Goal: Task Accomplishment & Management: Complete application form

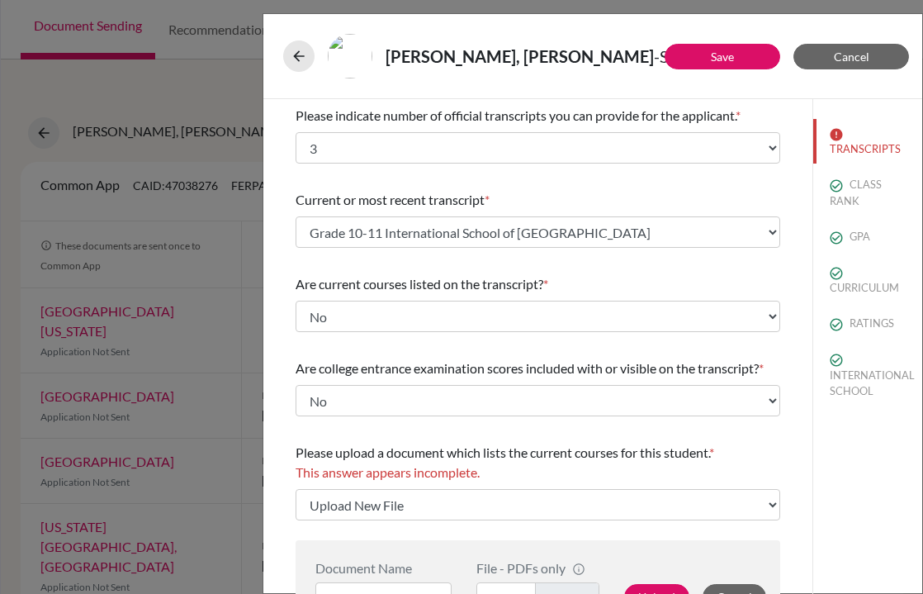
select select "3"
select select "667075"
select select "1"
select select "Upload New File"
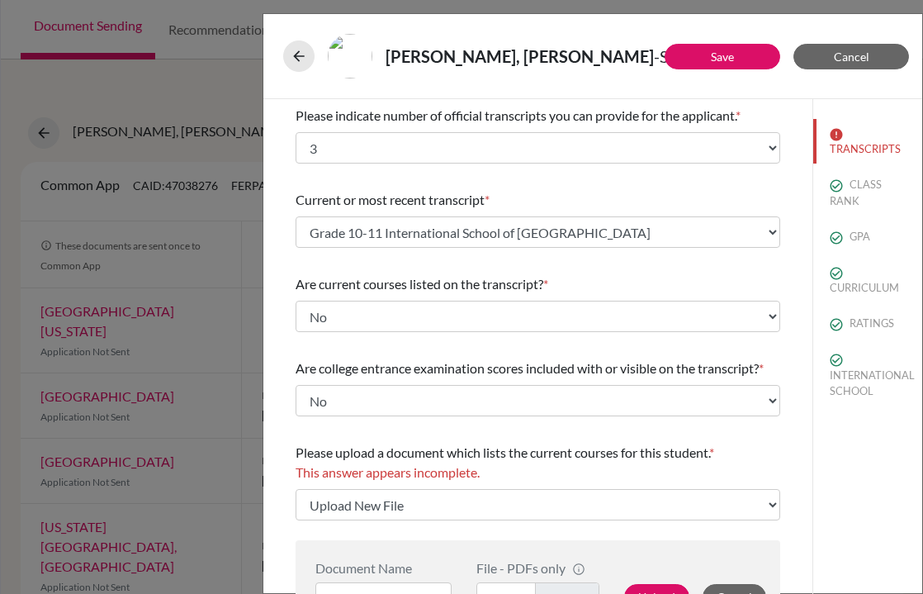
select select "667083"
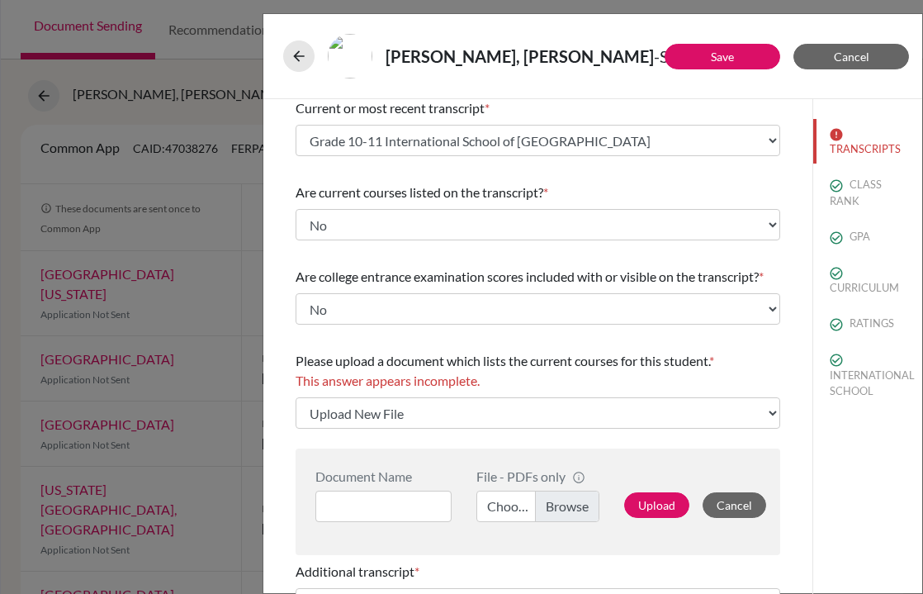
scroll to position [111, 0]
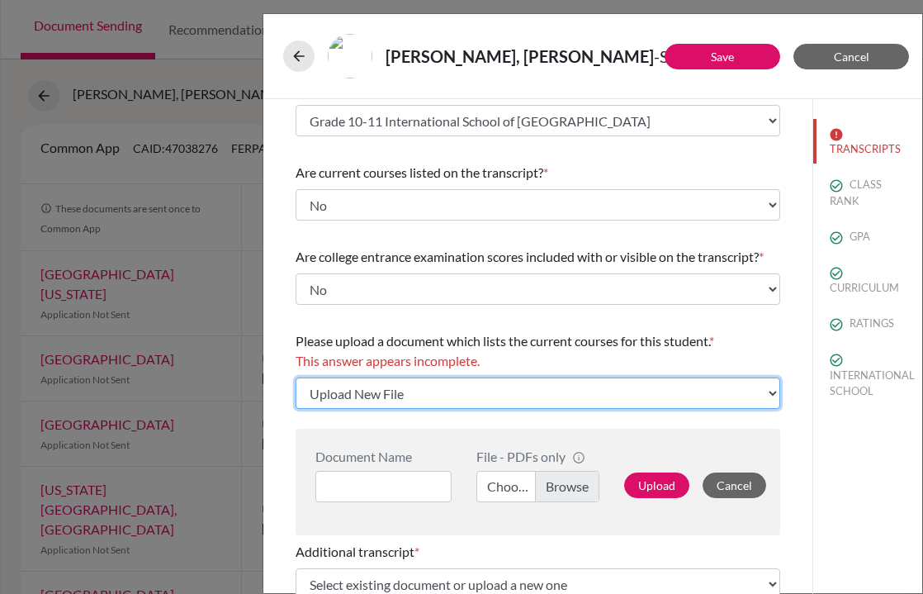
click at [542, 394] on select "Click here to upload a document Upload New File" at bounding box center [538, 392] width 485 height 31
click at [296, 377] on select "Click here to upload a document Upload New File" at bounding box center [538, 392] width 485 height 31
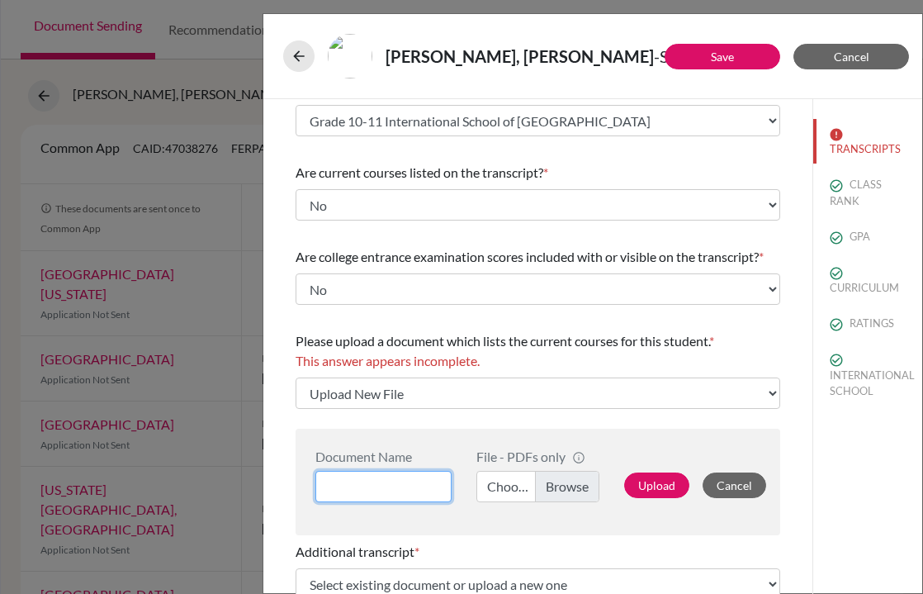
click at [404, 486] on input at bounding box center [383, 486] width 136 height 31
click at [382, 486] on input "Grade 12 Current Course Enrollment," at bounding box center [383, 486] width 136 height 31
click at [442, 485] on input "Grade 12 Transcript Current Course Enrollment," at bounding box center [383, 486] width 136 height 31
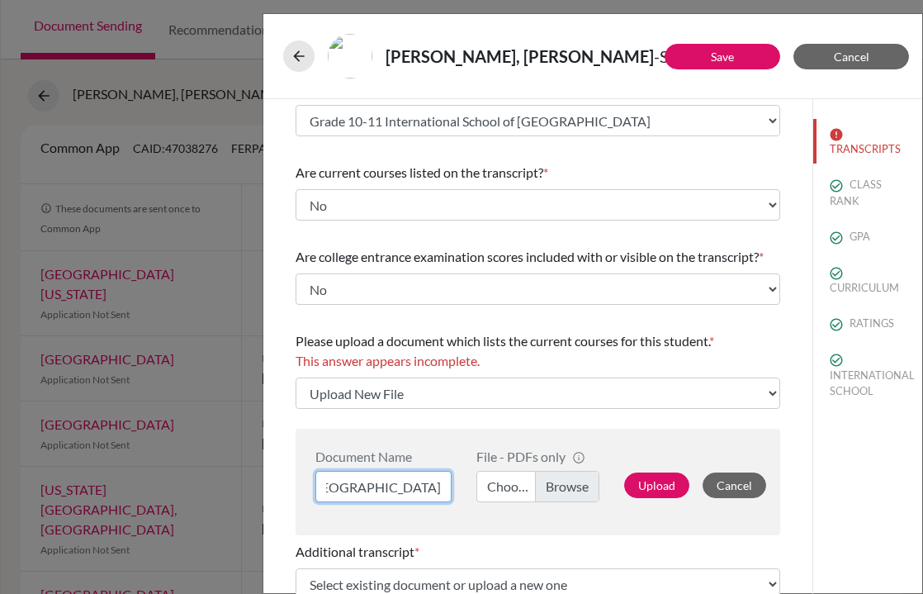
scroll to position [0, 341]
type input "Grade 12 Transcript Current Course Enrollment, Vientiane International School"
click at [566, 492] on label "Choose file" at bounding box center [539, 486] width 124 height 31
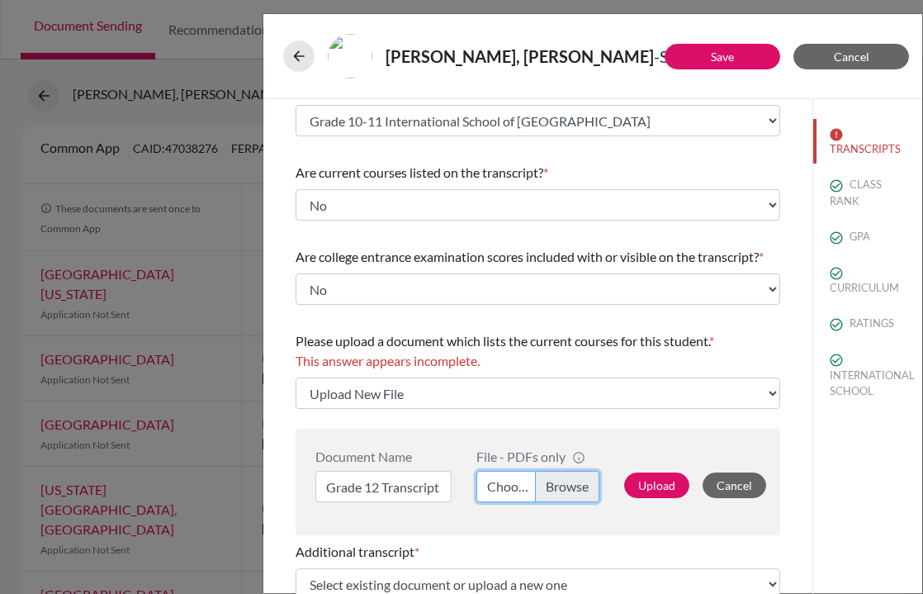
click at [566, 492] on input "Choose file" at bounding box center [539, 486] width 124 height 31
click at [555, 488] on label "Choose file" at bounding box center [539, 486] width 124 height 31
click at [555, 488] on input "Choose file" at bounding box center [539, 486] width 124 height 31
click at [661, 490] on button "Upload" at bounding box center [656, 485] width 65 height 26
select select "667099"
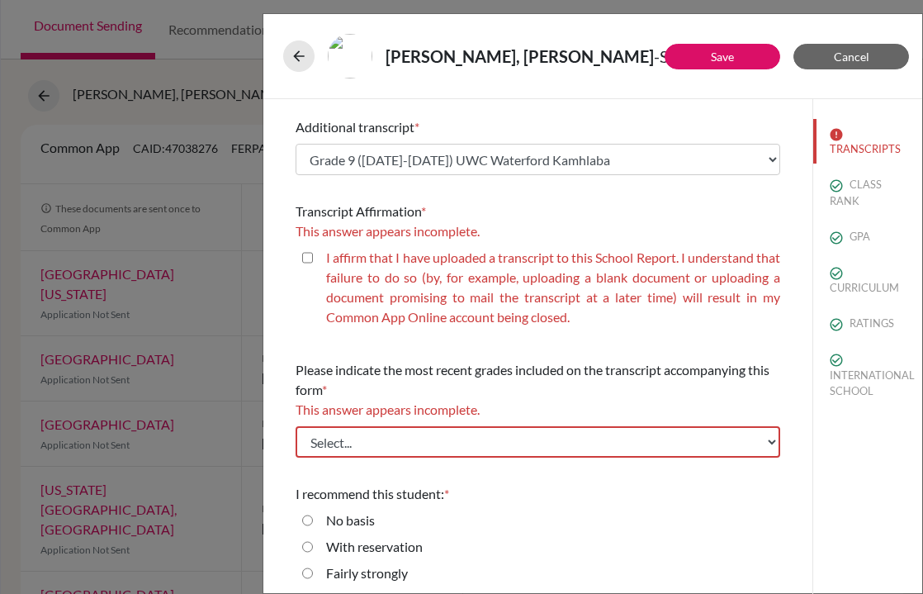
scroll to position [496, 0]
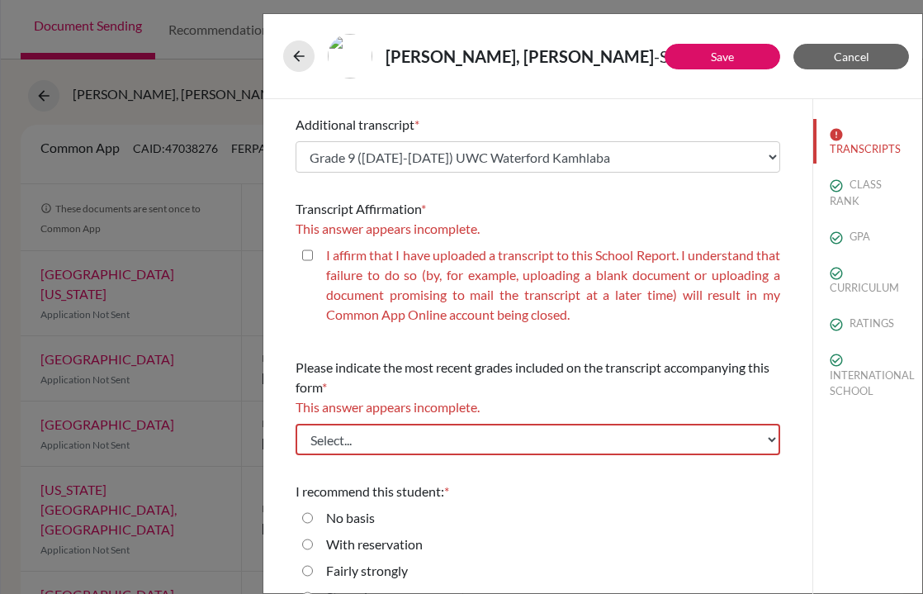
click at [307, 258] on closed\ "I affirm that I have uploaded a transcript to this School Report. I understand …" at bounding box center [307, 255] width 11 height 20
checkbox closed\ "true"
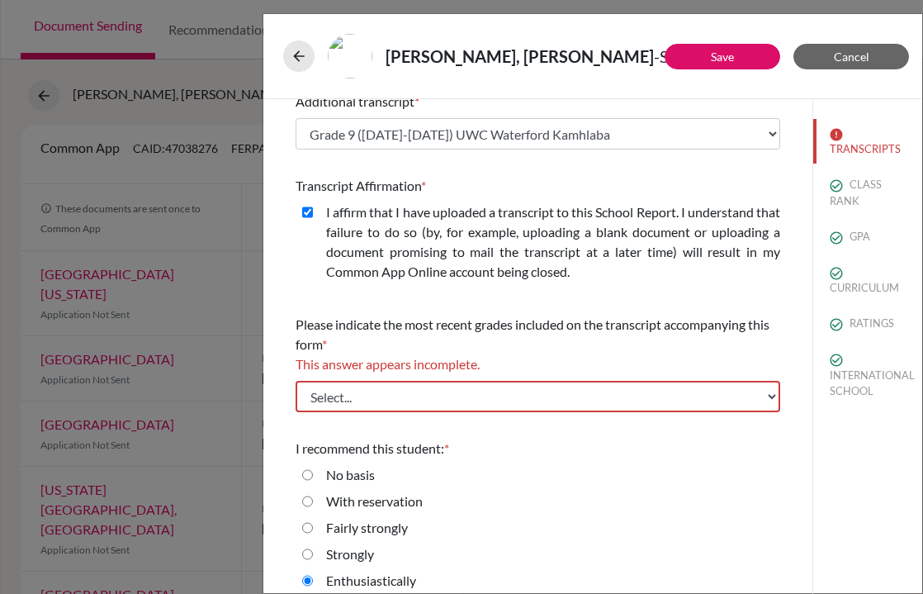
scroll to position [521, 0]
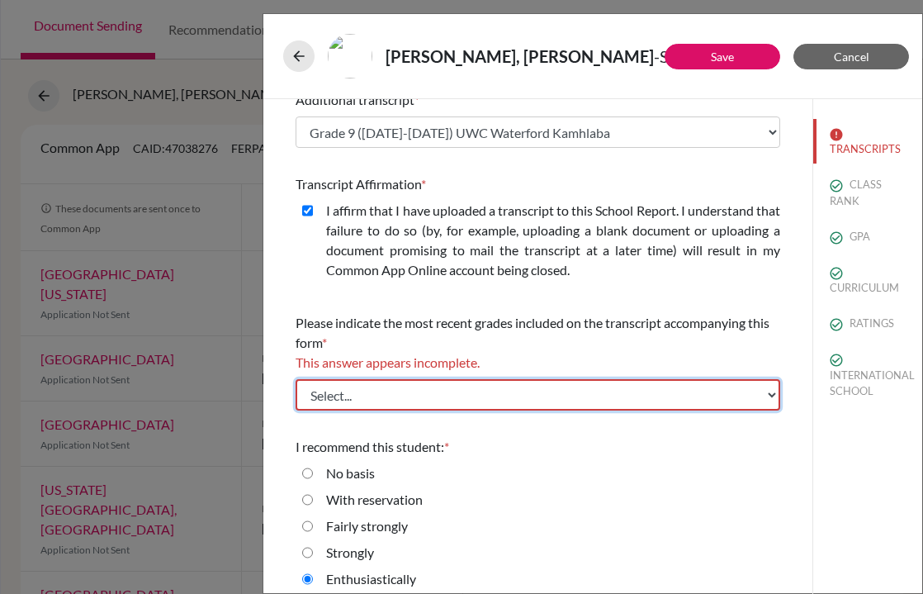
click at [571, 394] on select "Select... Final junior year grades 1st Quarter senior year grades 2nd Quarter/1…" at bounding box center [538, 394] width 485 height 31
select select "0"
click at [296, 379] on select "Select... Final junior year grades 1st Quarter senior year grades 2nd Quarter/1…" at bounding box center [538, 394] width 485 height 31
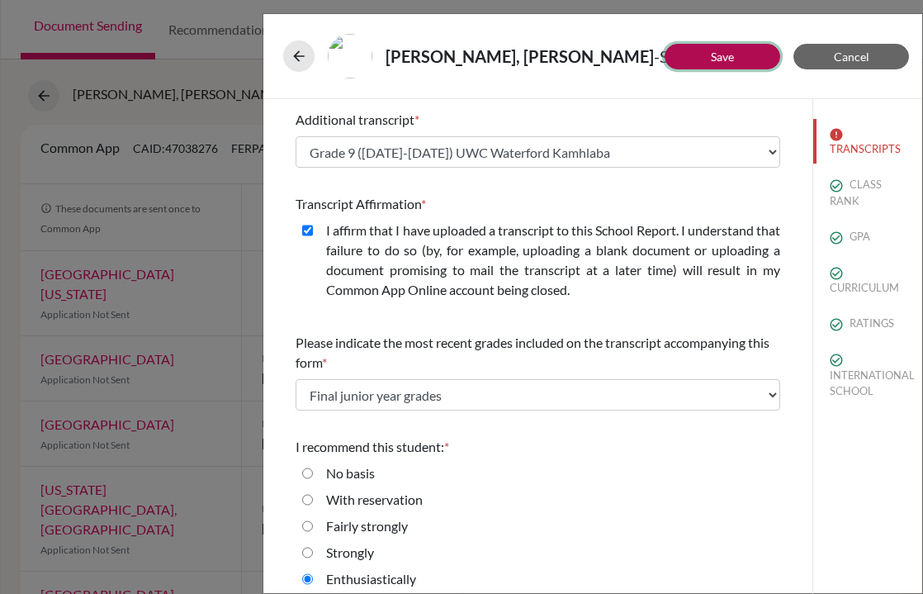
click at [732, 54] on link "Save" at bounding box center [722, 57] width 23 height 14
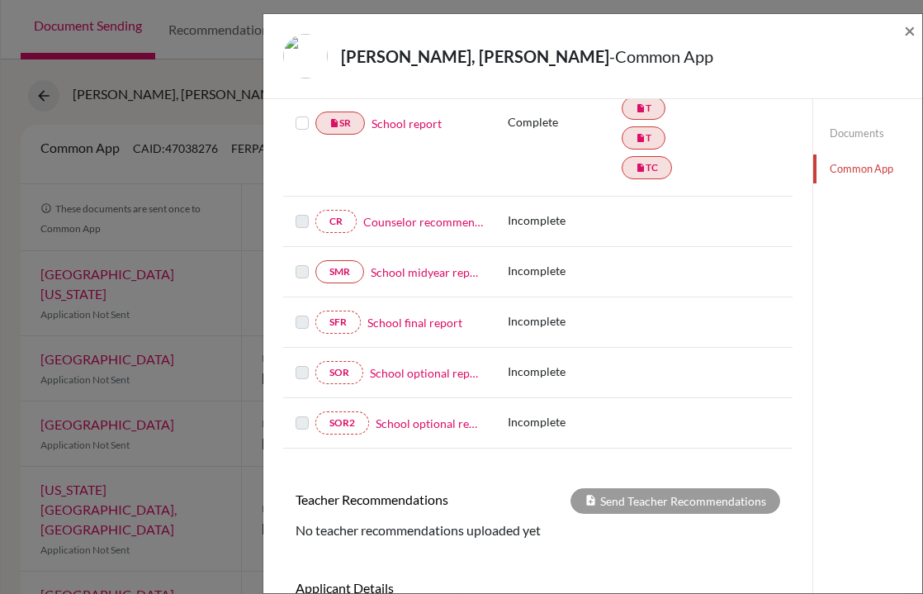
scroll to position [164, 0]
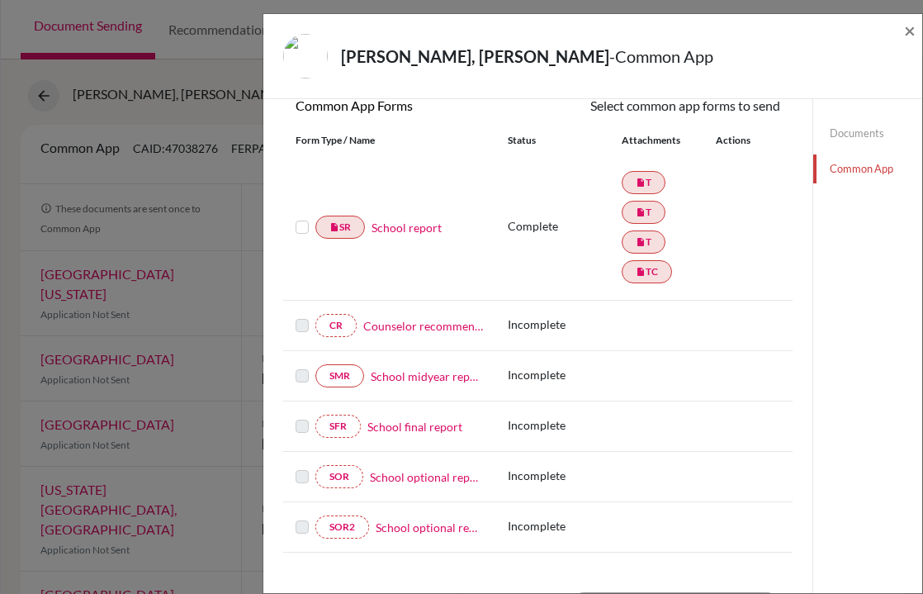
click at [301, 217] on label at bounding box center [302, 217] width 13 height 0
click at [0, 0] on input "checkbox" at bounding box center [0, 0] width 0 height 0
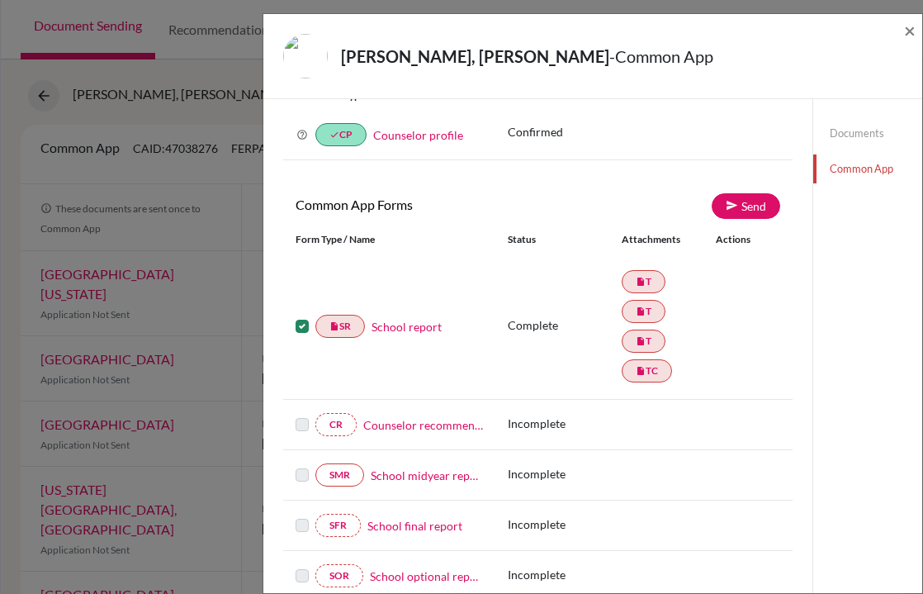
scroll to position [0, 0]
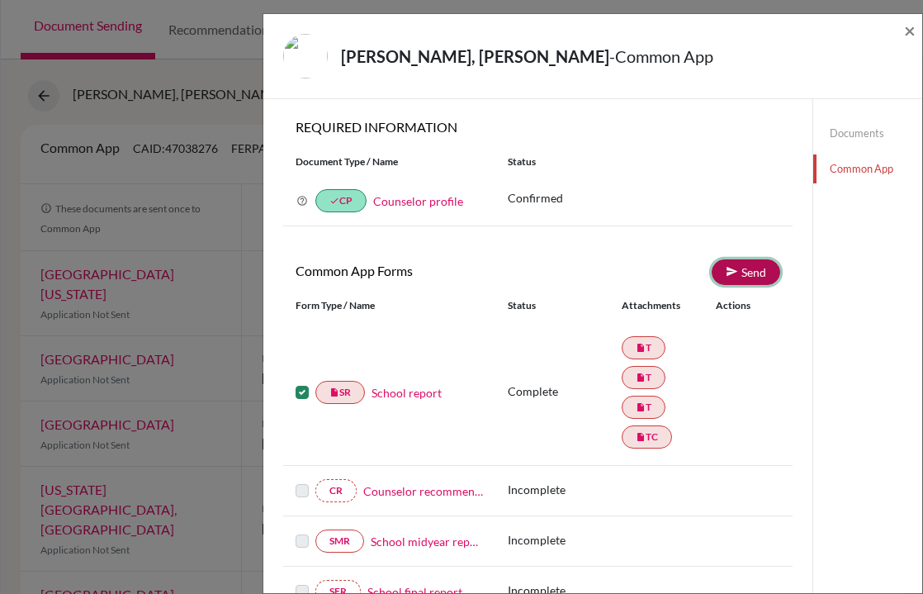
click at [750, 269] on link "Send" at bounding box center [746, 272] width 69 height 26
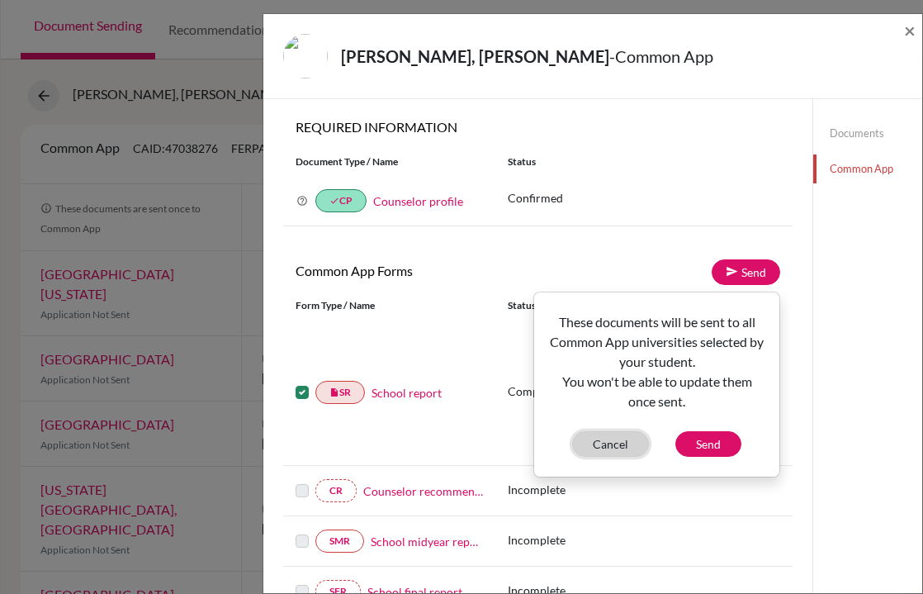
click at [609, 443] on button "Cancel" at bounding box center [610, 444] width 77 height 26
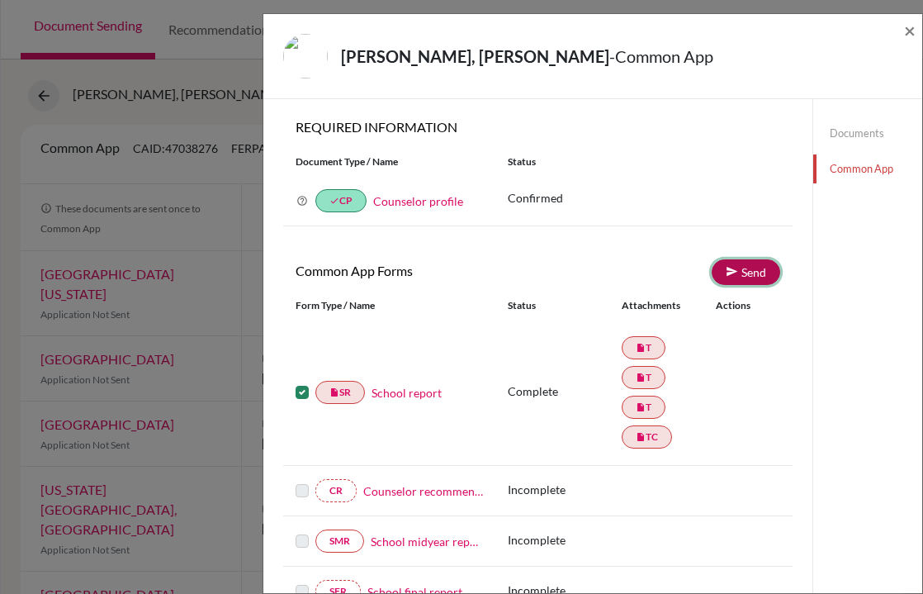
click at [756, 273] on link "Send" at bounding box center [746, 272] width 69 height 26
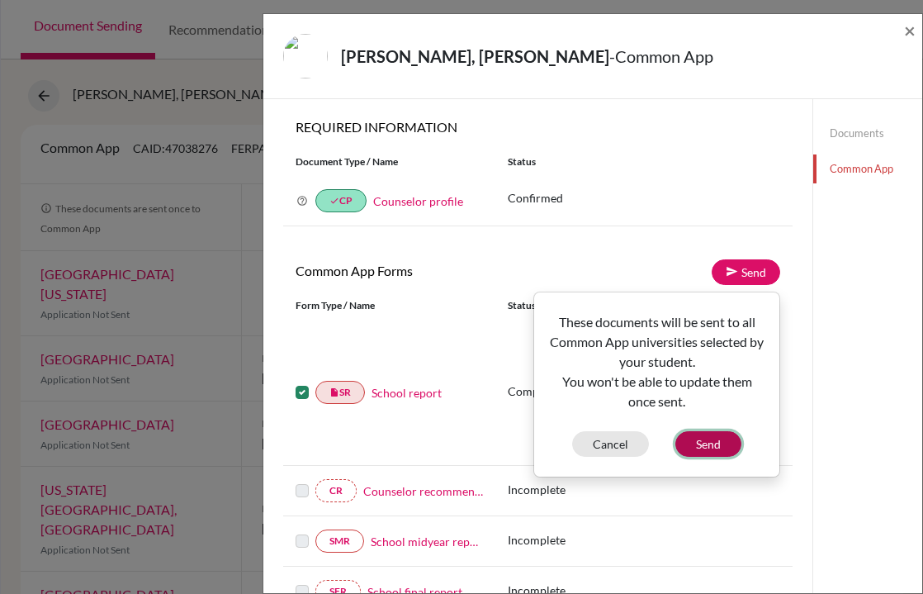
click at [718, 444] on button "Send" at bounding box center [709, 444] width 66 height 26
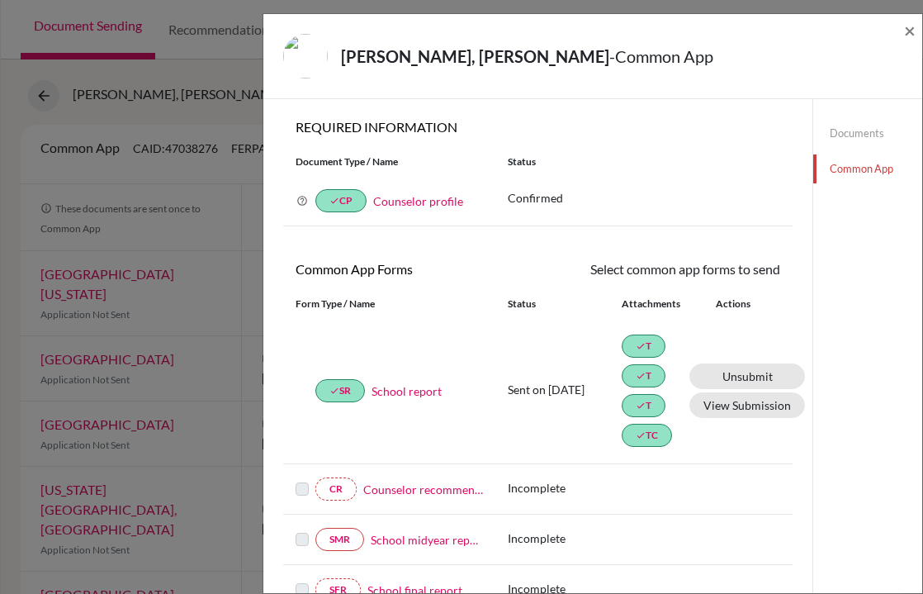
click at [857, 135] on link "Documents" at bounding box center [867, 133] width 109 height 29
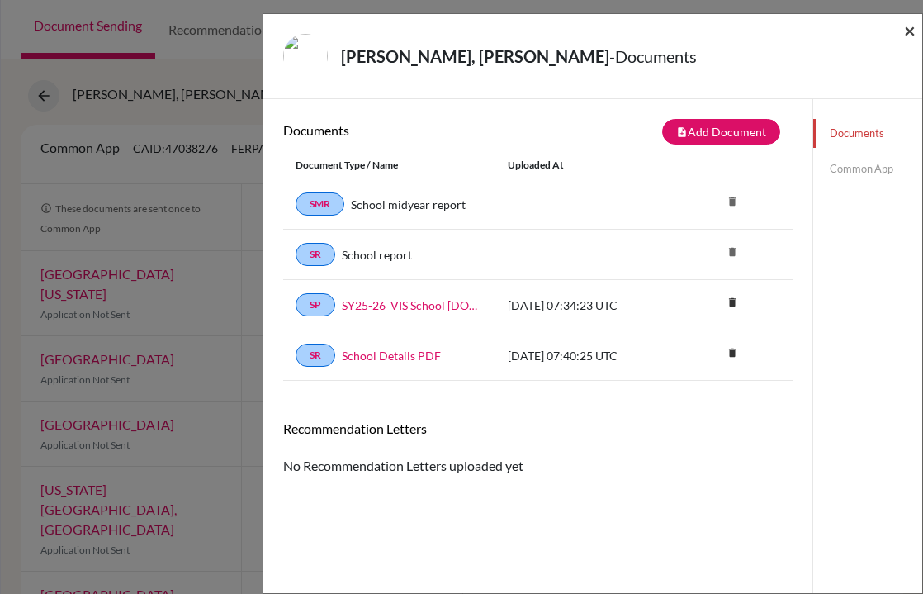
click at [910, 32] on span "×" at bounding box center [910, 30] width 12 height 24
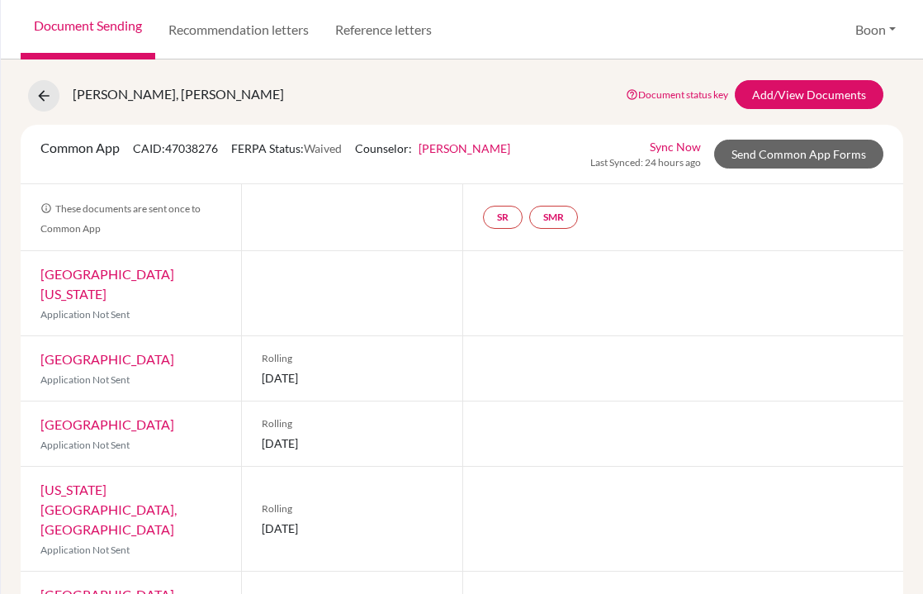
scroll to position [99, 0]
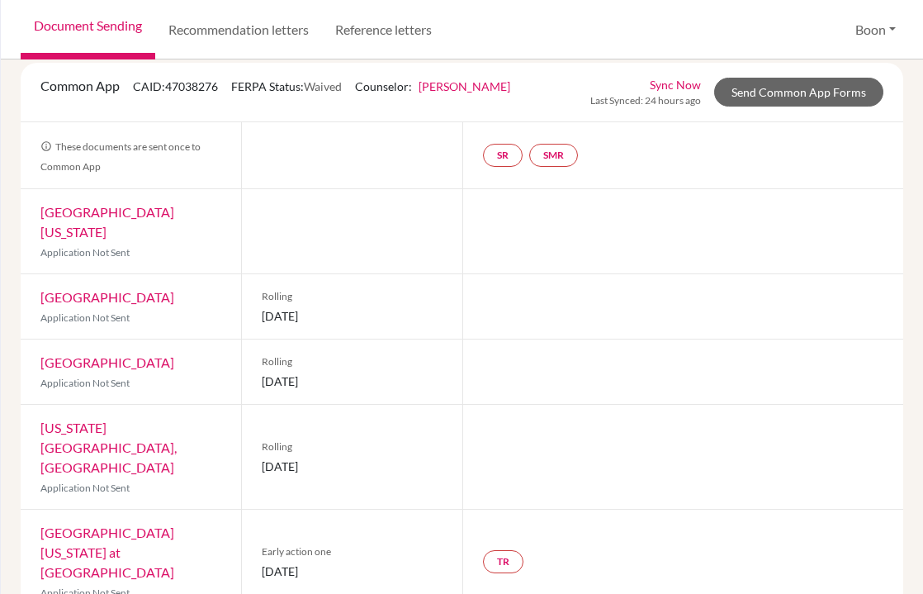
click at [670, 166] on div "SR SMR" at bounding box center [683, 155] width 442 height 66
click at [559, 155] on link "SMR" at bounding box center [553, 155] width 49 height 23
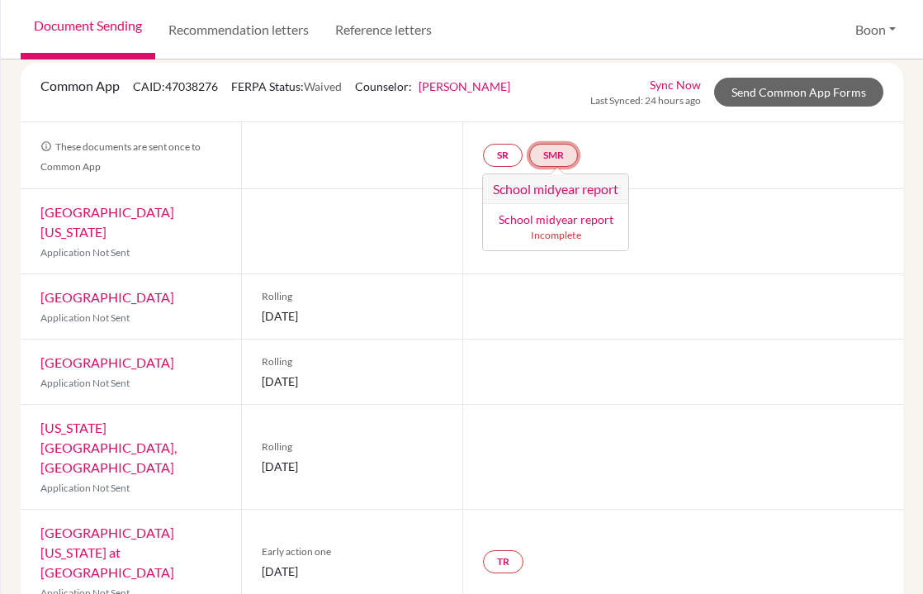
click at [580, 192] on h3 "School midyear report" at bounding box center [555, 189] width 145 height 30
click at [586, 190] on h3 "School midyear report" at bounding box center [555, 189] width 145 height 30
click at [564, 149] on link "SMR" at bounding box center [553, 155] width 49 height 23
click at [564, 149] on link "SMR School midyear report School midyear report Incomplete" at bounding box center [553, 155] width 49 height 23
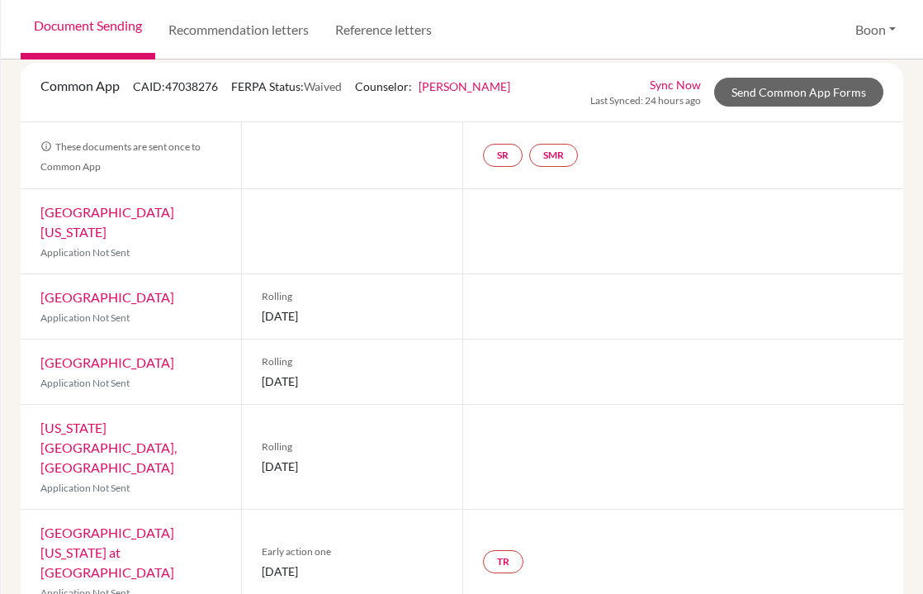
click at [647, 137] on div "SR SMR" at bounding box center [683, 155] width 442 height 66
click at [502, 156] on link "SR" at bounding box center [503, 155] width 40 height 23
click at [505, 182] on h3 "School report" at bounding box center [502, 189] width 97 height 30
click at [659, 150] on div "SR SMR" at bounding box center [683, 155] width 442 height 66
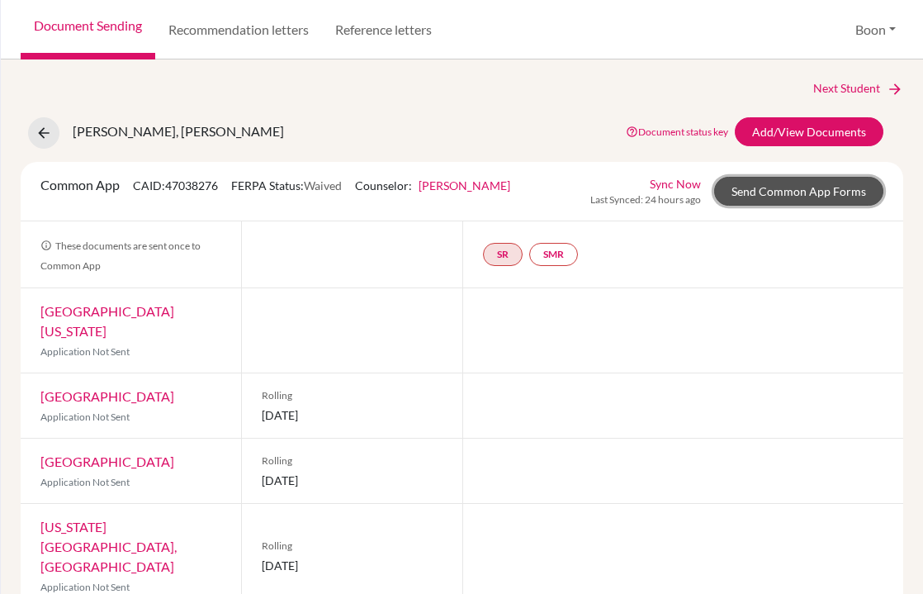
click at [787, 195] on link "Send Common App Forms" at bounding box center [798, 191] width 169 height 29
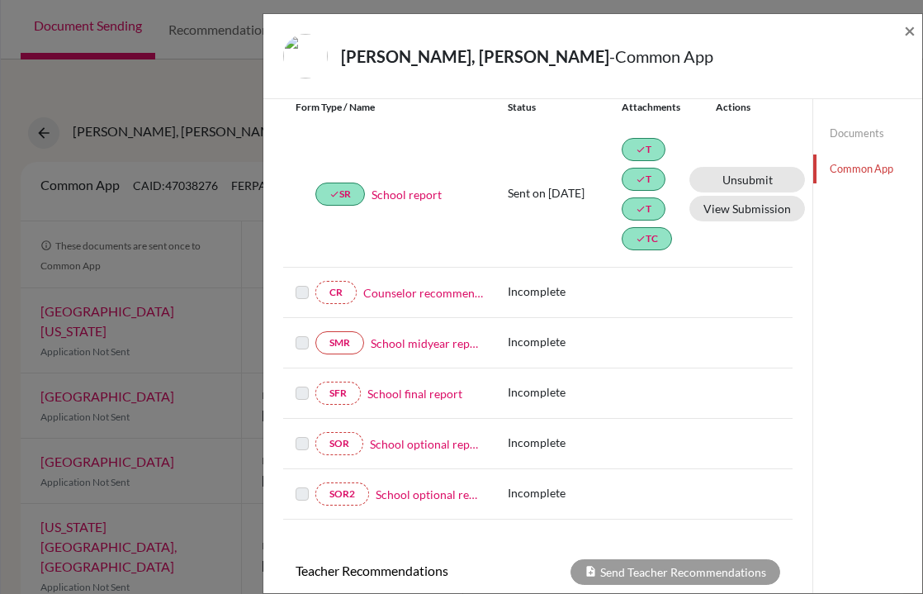
scroll to position [202, 0]
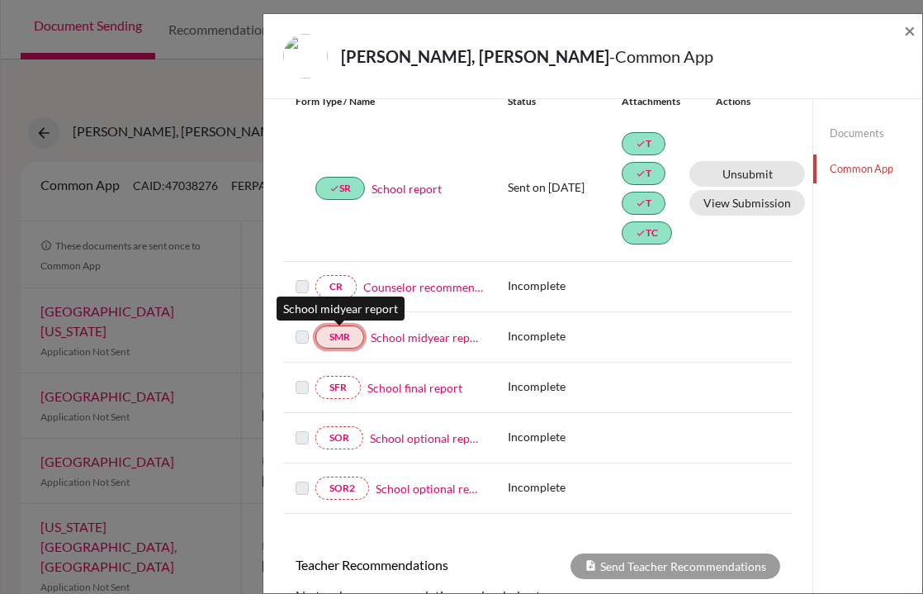
click at [344, 339] on link "SMR" at bounding box center [339, 336] width 49 height 23
click at [565, 338] on p "Incomplete" at bounding box center [564, 335] width 113 height 17
click at [301, 327] on label at bounding box center [302, 327] width 13 height 0
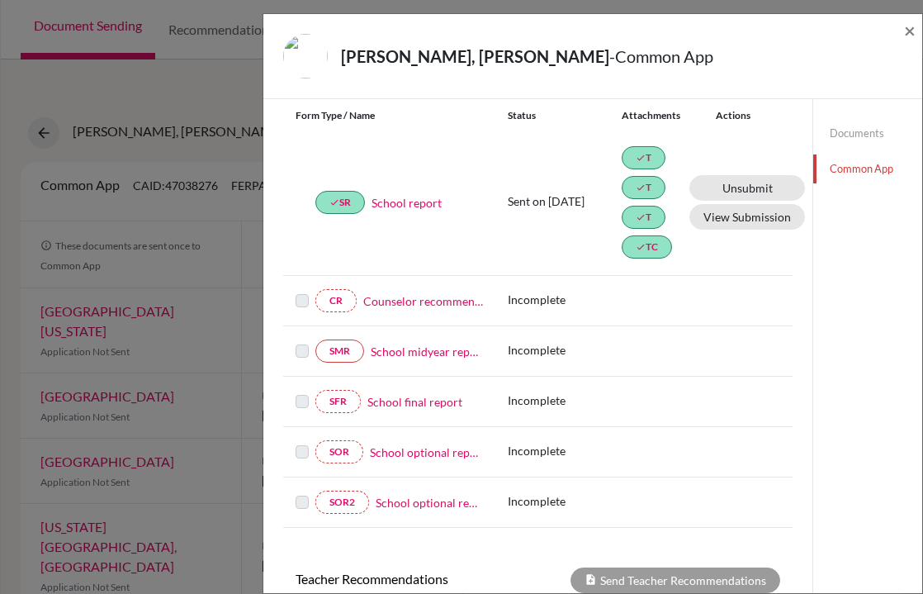
scroll to position [0, 0]
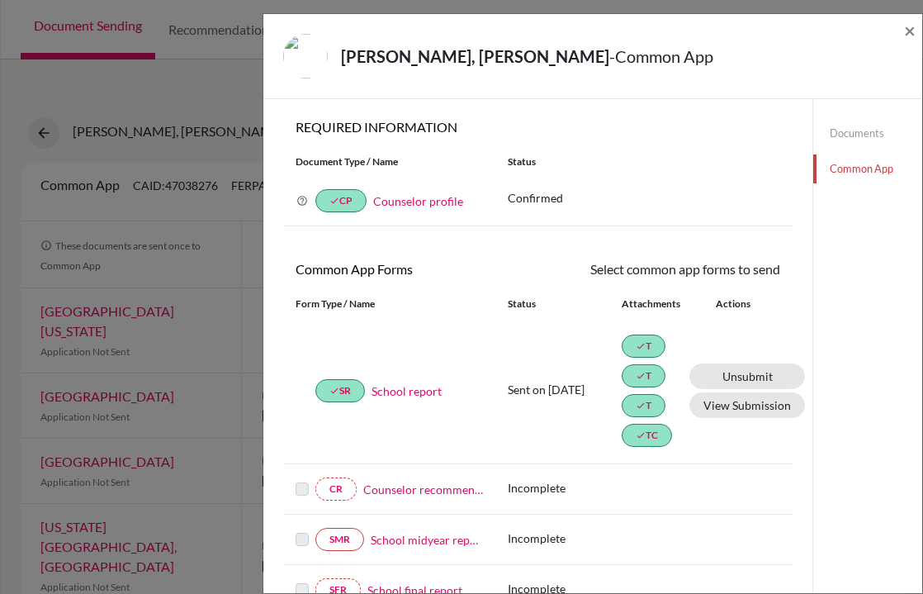
click at [875, 134] on link "Documents" at bounding box center [867, 133] width 109 height 29
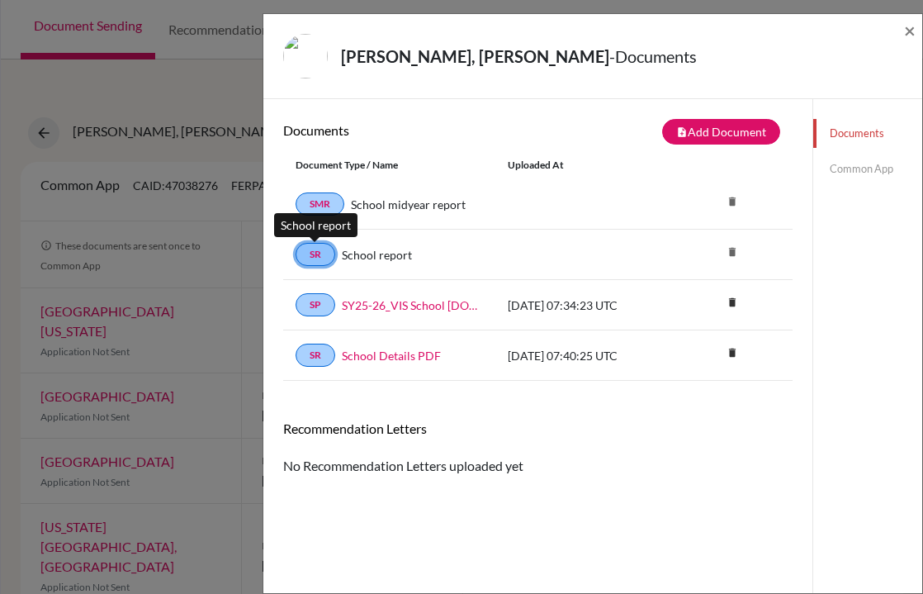
click at [316, 254] on link "SR" at bounding box center [316, 254] width 40 height 23
click at [321, 254] on link "SR" at bounding box center [316, 254] width 40 height 23
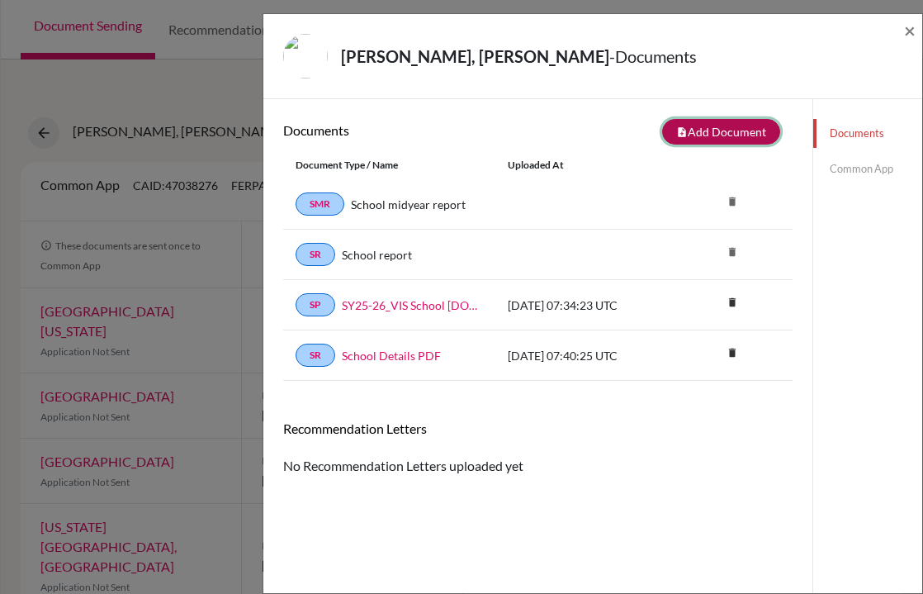
click at [723, 130] on button "note_add Add Document" at bounding box center [721, 132] width 118 height 26
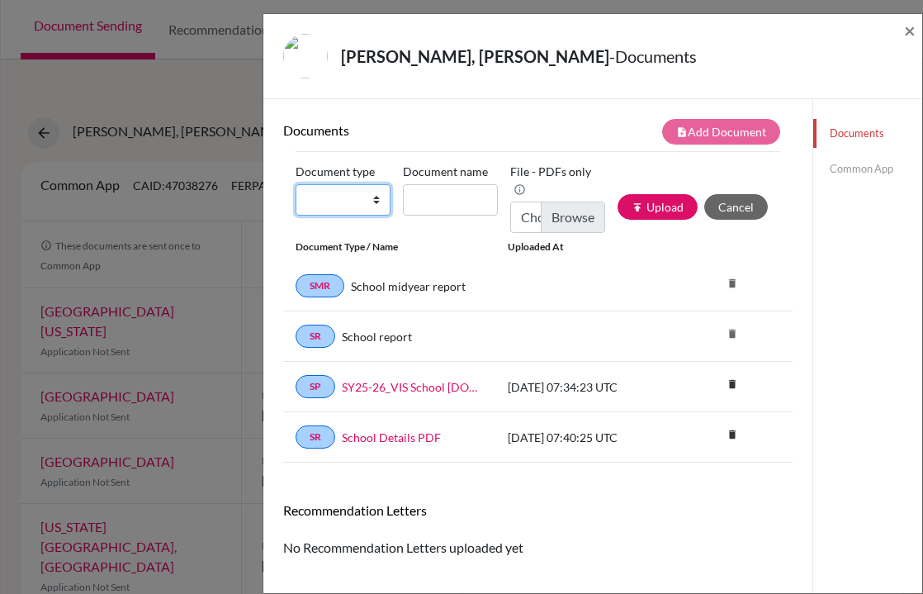
click at [372, 201] on select "Change explanation for Common App reports Counselor recommendation Internationa…" at bounding box center [343, 199] width 95 height 31
click at [464, 206] on input "Document name" at bounding box center [450, 199] width 95 height 31
click at [555, 129] on div "note_add Add Document" at bounding box center [665, 132] width 255 height 26
click at [867, 167] on link "Common App" at bounding box center [867, 168] width 109 height 29
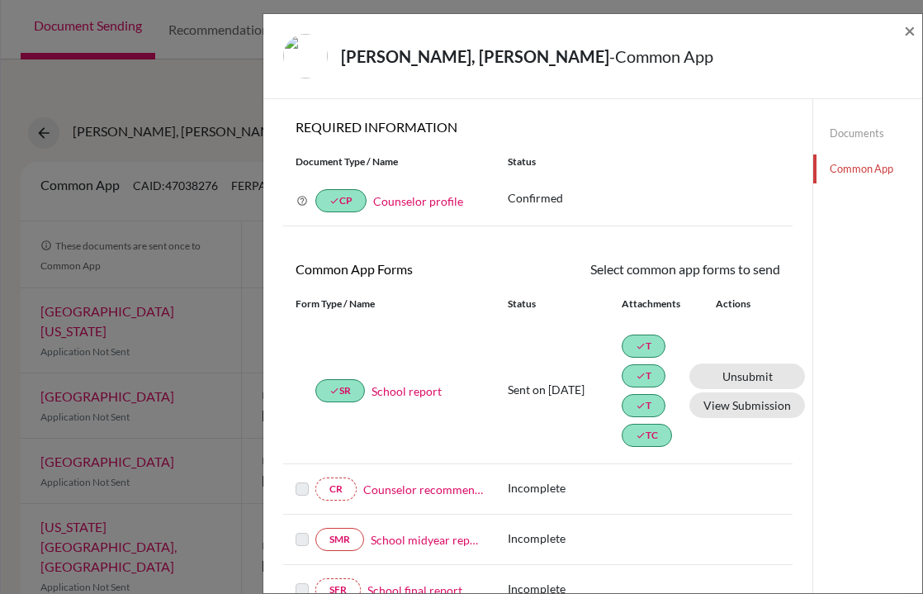
click at [860, 139] on link "Documents" at bounding box center [867, 133] width 109 height 29
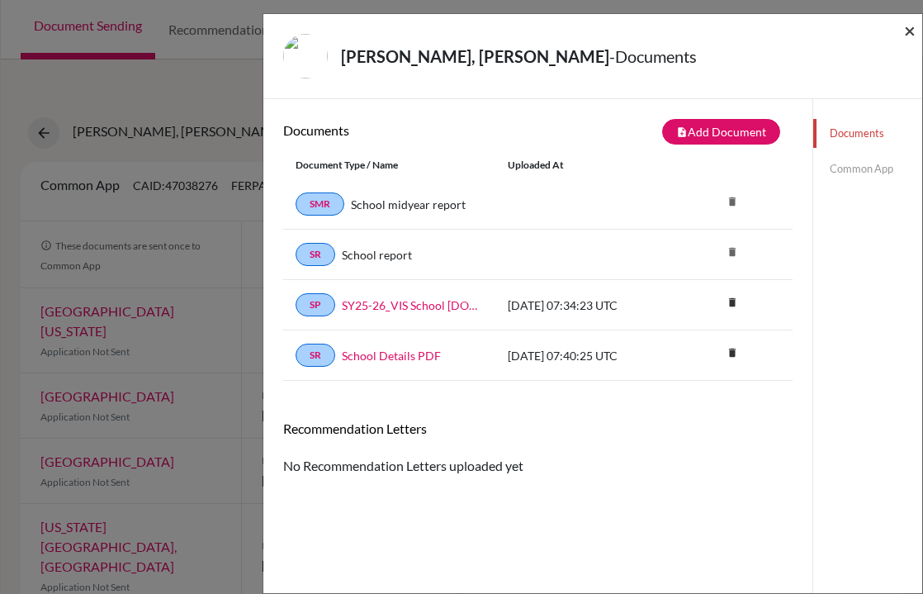
click at [912, 28] on span "×" at bounding box center [910, 30] width 12 height 24
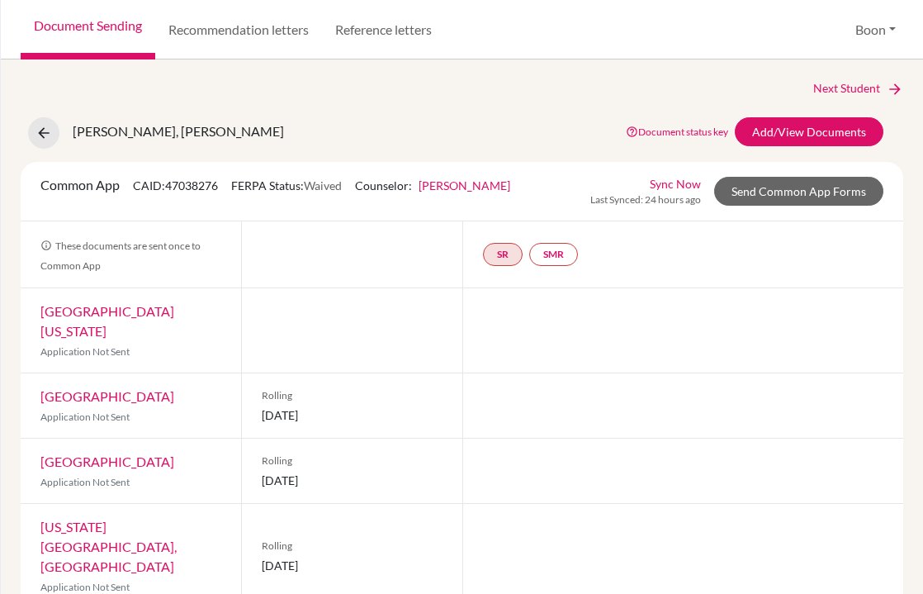
click at [383, 360] on div at bounding box center [351, 330] width 220 height 84
click at [848, 195] on link "Send Common App Forms" at bounding box center [798, 191] width 169 height 29
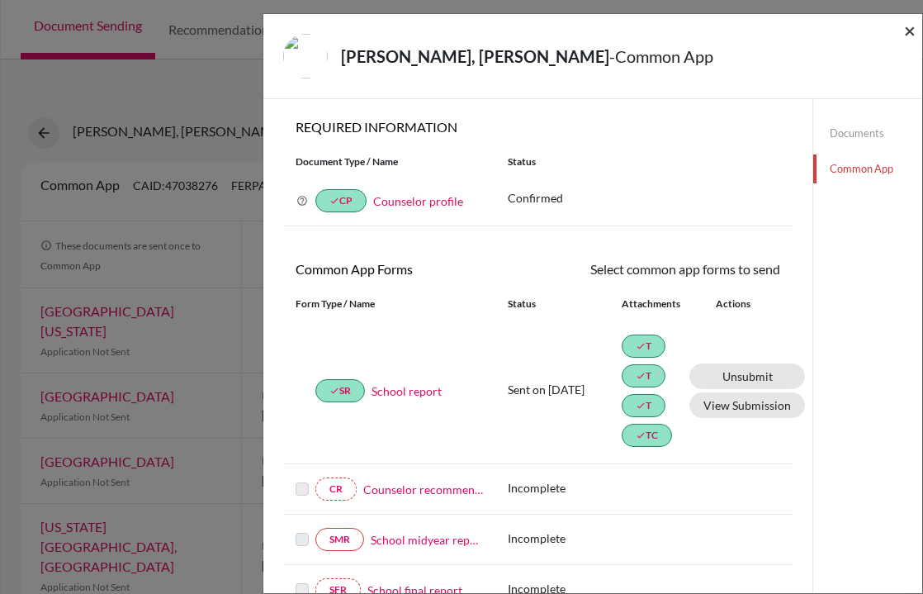
click at [910, 30] on span "×" at bounding box center [910, 30] width 12 height 24
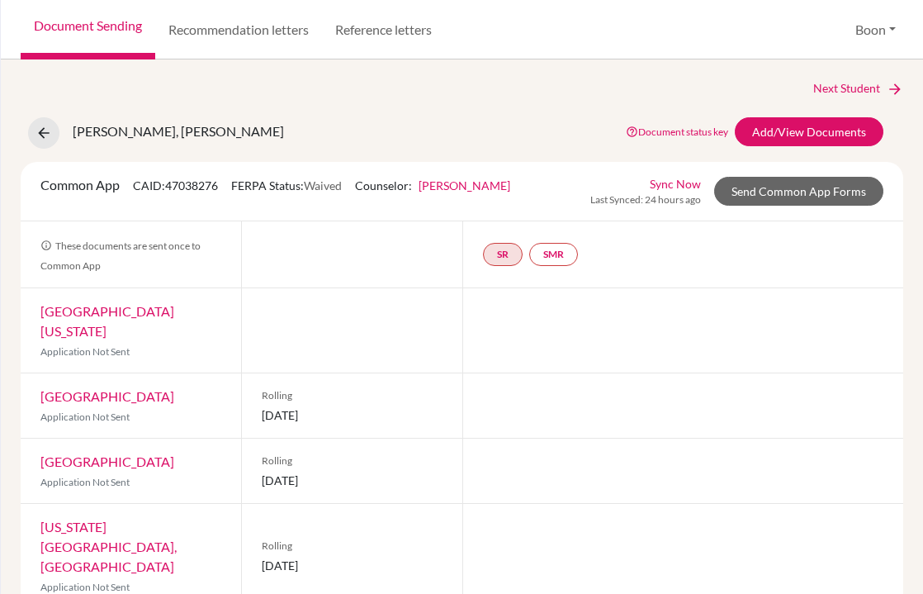
click at [106, 22] on link "Document Sending" at bounding box center [88, 29] width 135 height 59
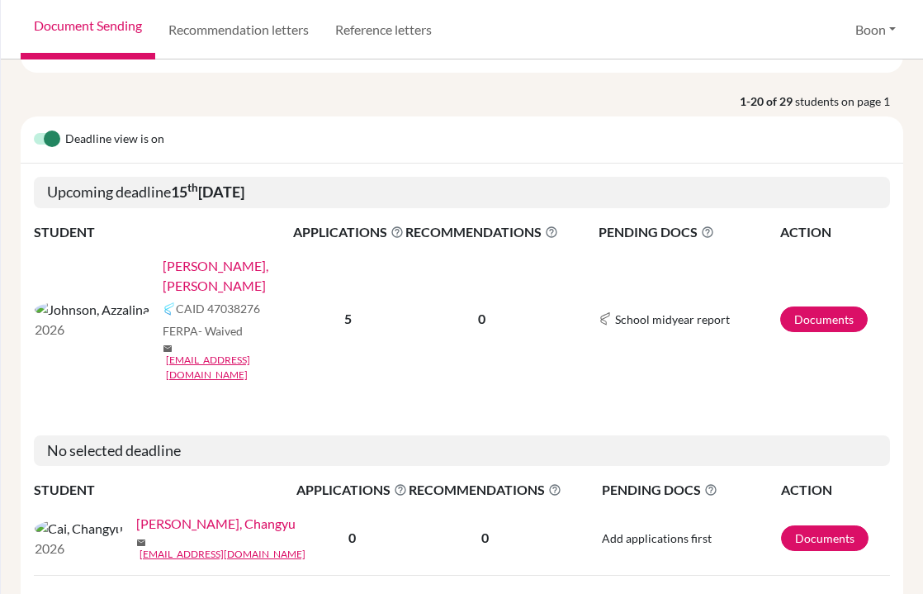
scroll to position [195, 0]
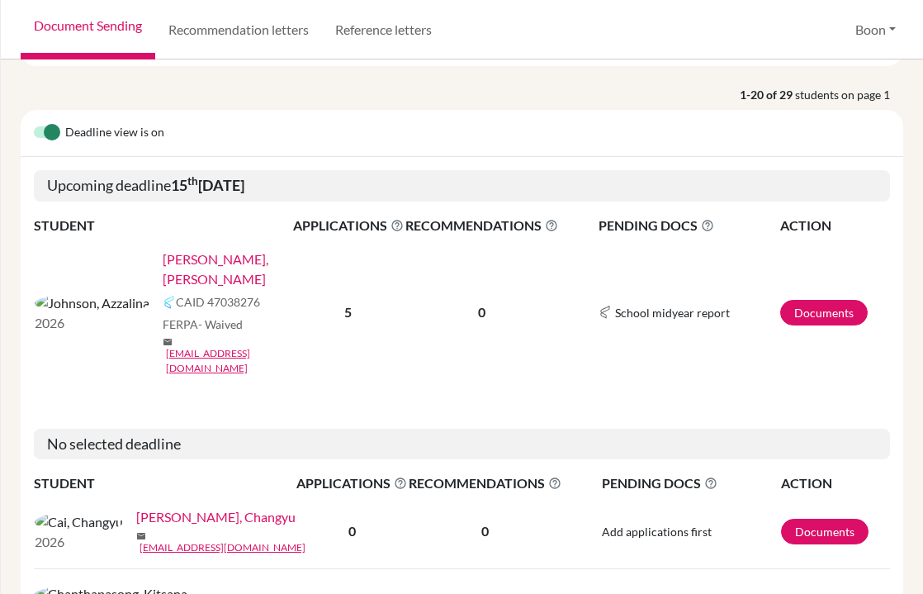
click at [163, 261] on link "[PERSON_NAME], [PERSON_NAME]" at bounding box center [233, 269] width 141 height 40
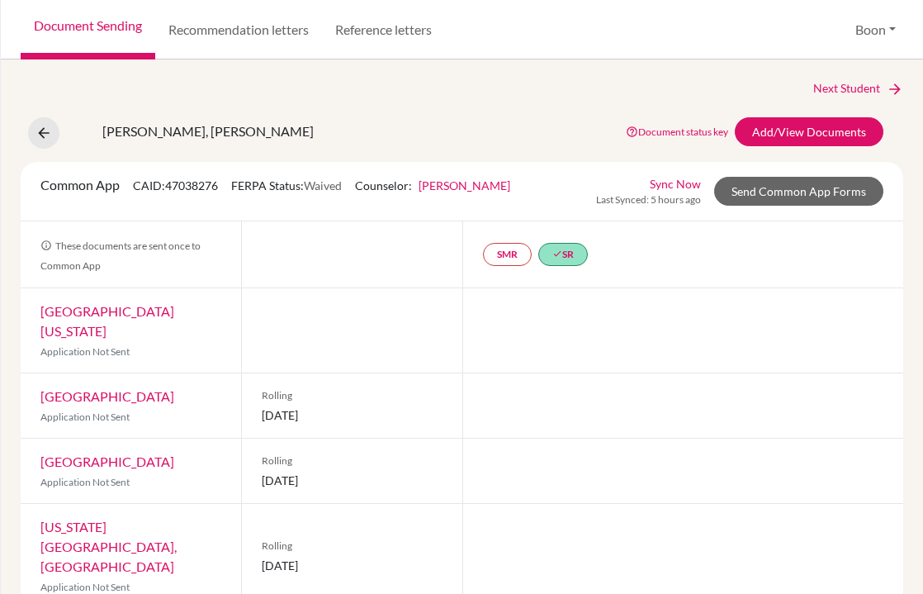
scroll to position [99, 0]
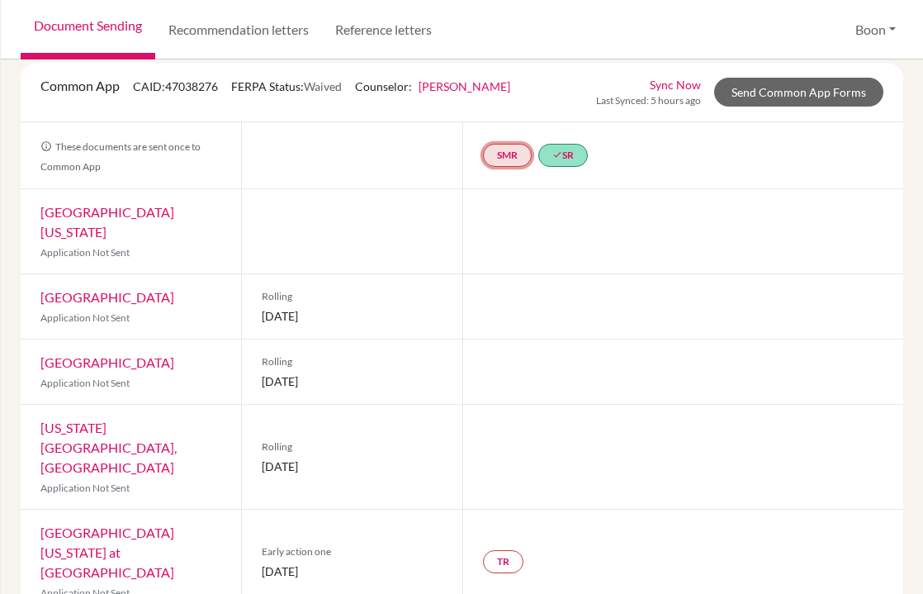
click at [505, 147] on link "SMR" at bounding box center [507, 155] width 49 height 23
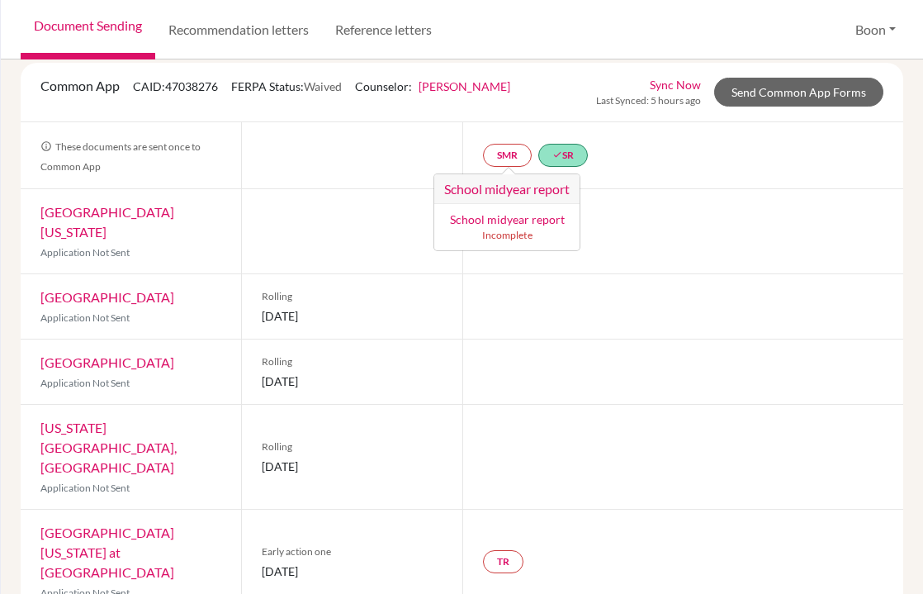
click at [390, 153] on div at bounding box center [351, 155] width 220 height 66
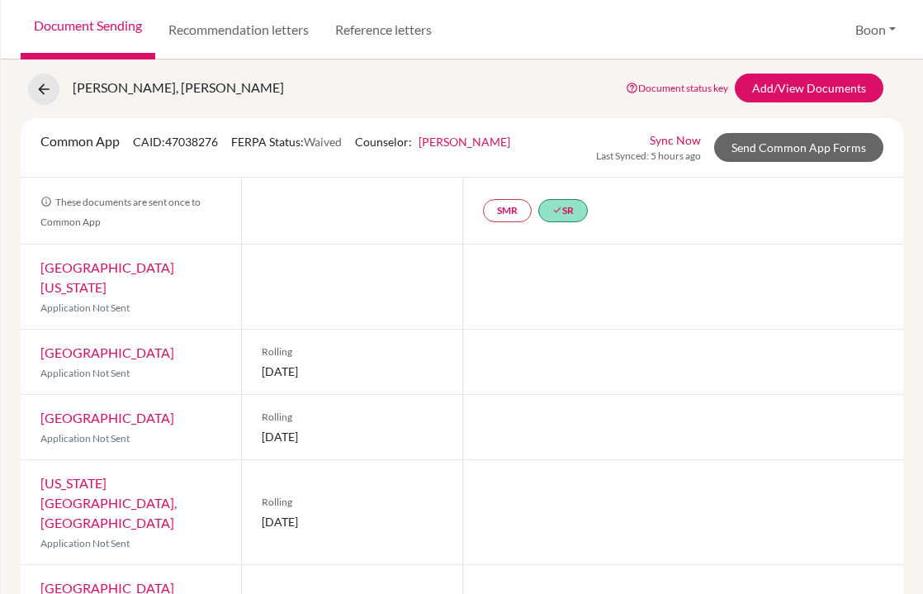
scroll to position [0, 0]
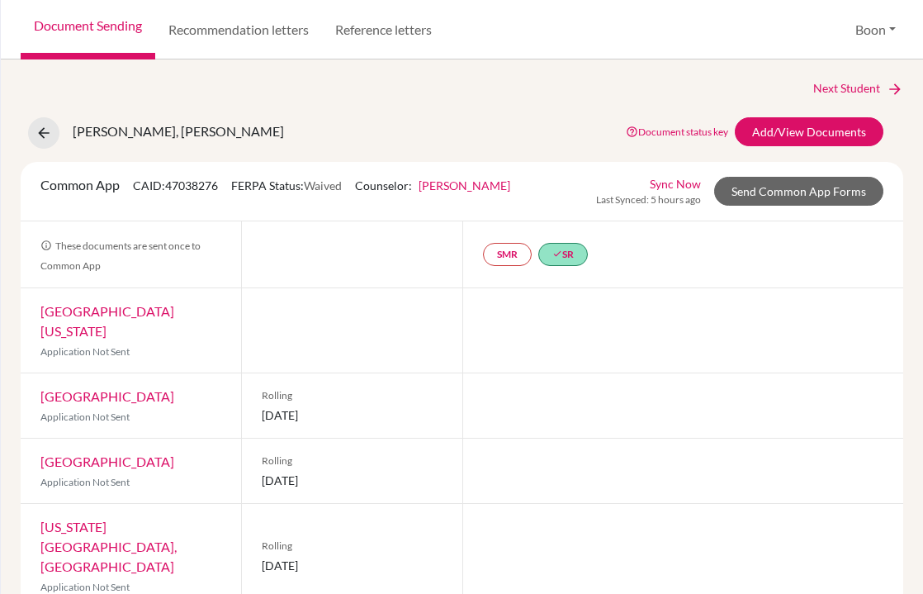
click at [534, 183] on div "Common App CAID: 47038276 FERPA Status: Waived Counselor: Boon Khang First Name…" at bounding box center [462, 191] width 868 height 32
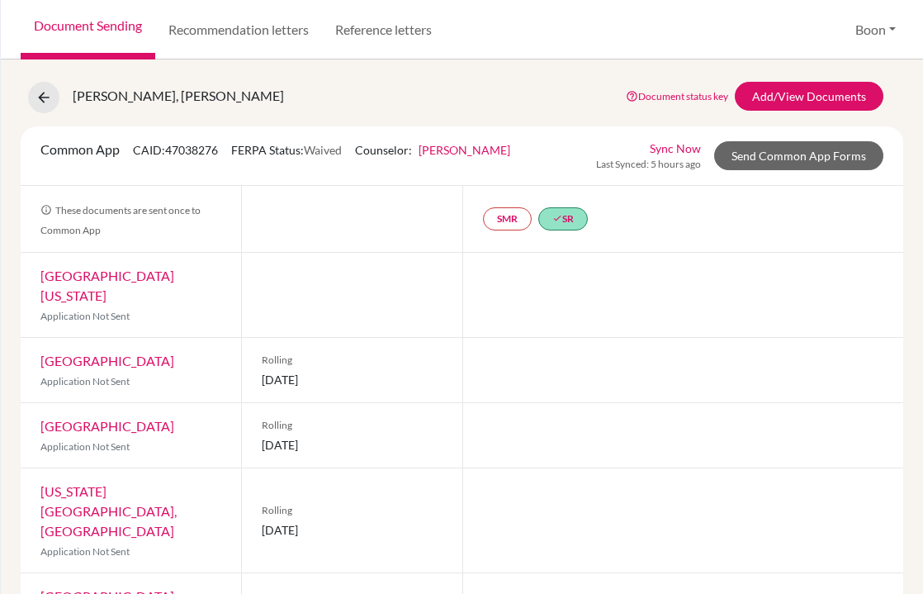
scroll to position [38, 0]
